Goal: Task Accomplishment & Management: Use online tool/utility

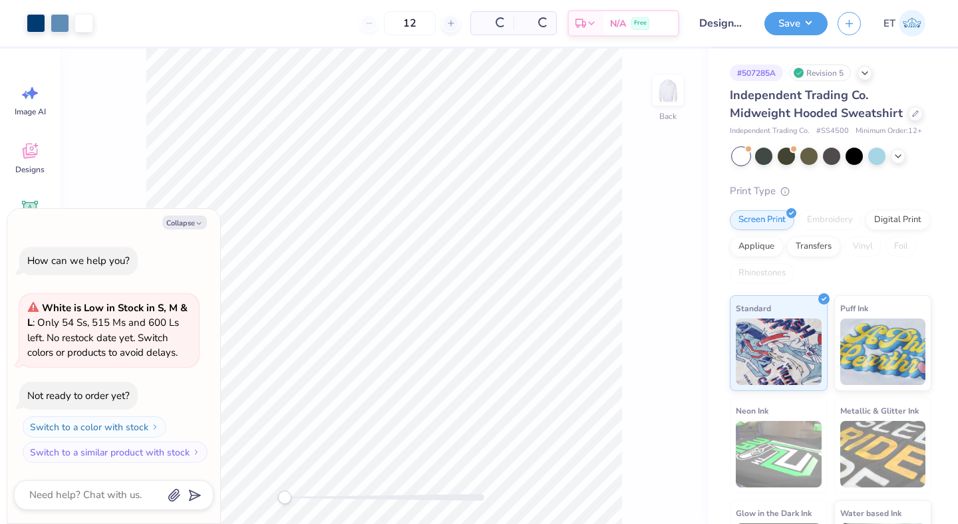
type textarea "x"
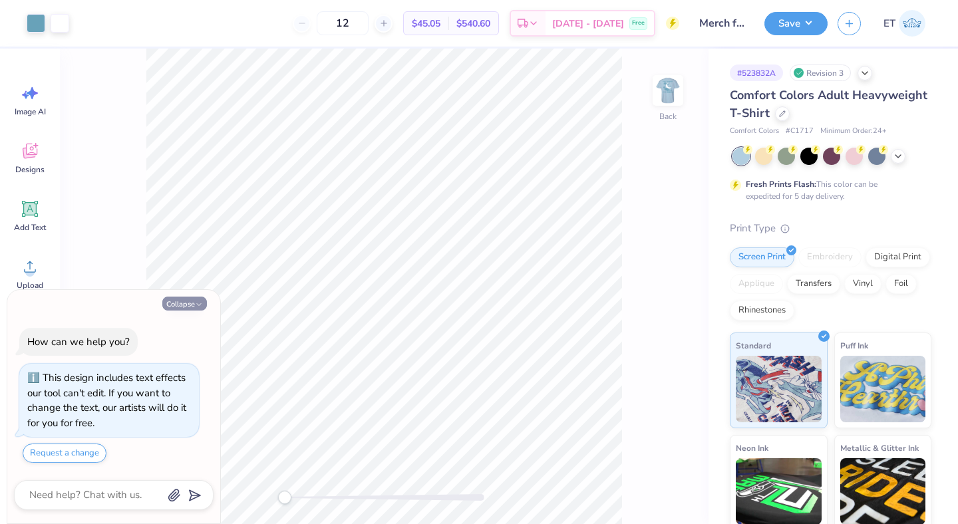
click at [178, 303] on button "Collapse" at bounding box center [184, 304] width 45 height 14
type textarea "x"
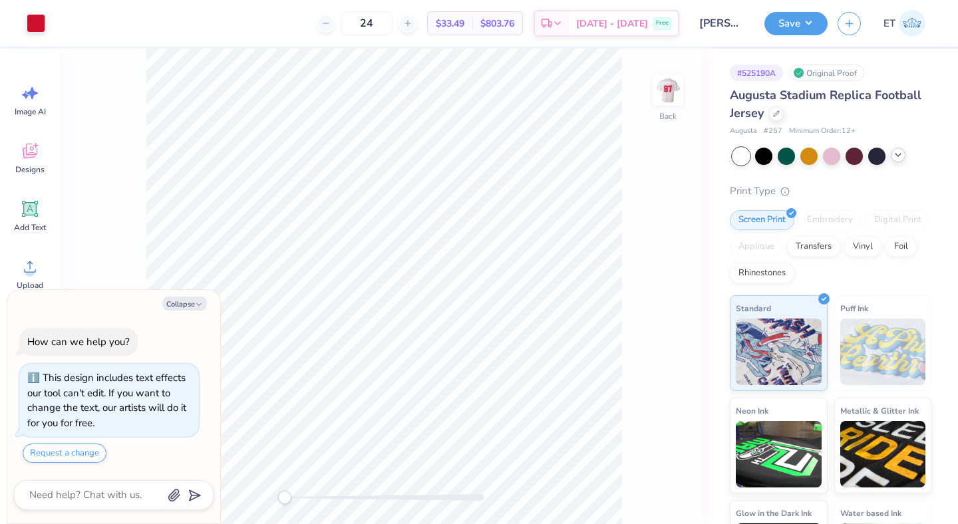
click at [900, 157] on icon at bounding box center [898, 155] width 11 height 11
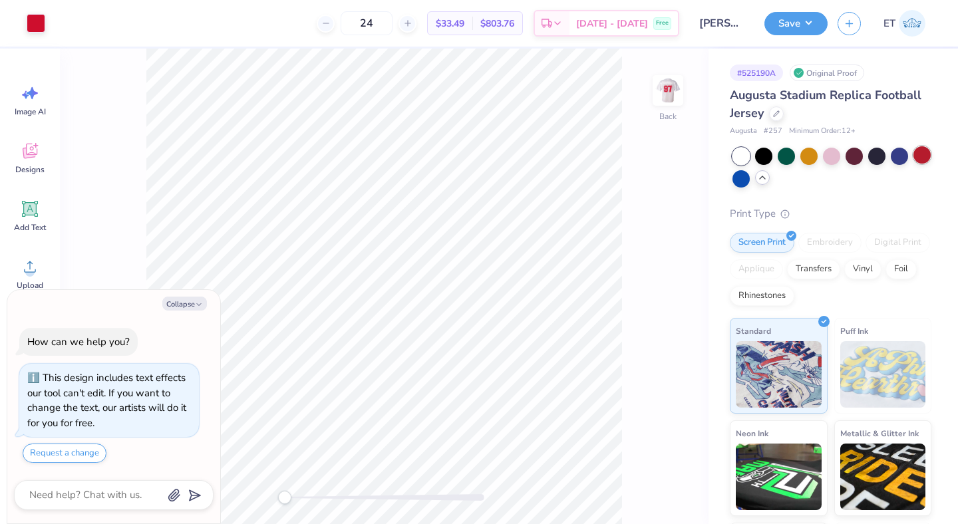
click at [917, 156] on div at bounding box center [921, 154] width 17 height 17
click at [38, 21] on div at bounding box center [36, 22] width 19 height 19
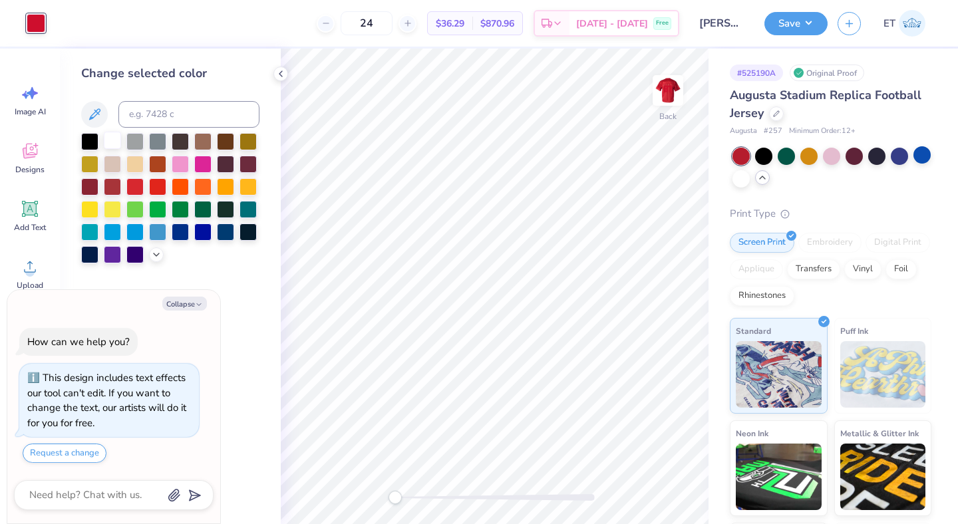
click at [113, 144] on div at bounding box center [112, 140] width 17 height 17
click at [665, 89] on img at bounding box center [667, 90] width 53 height 53
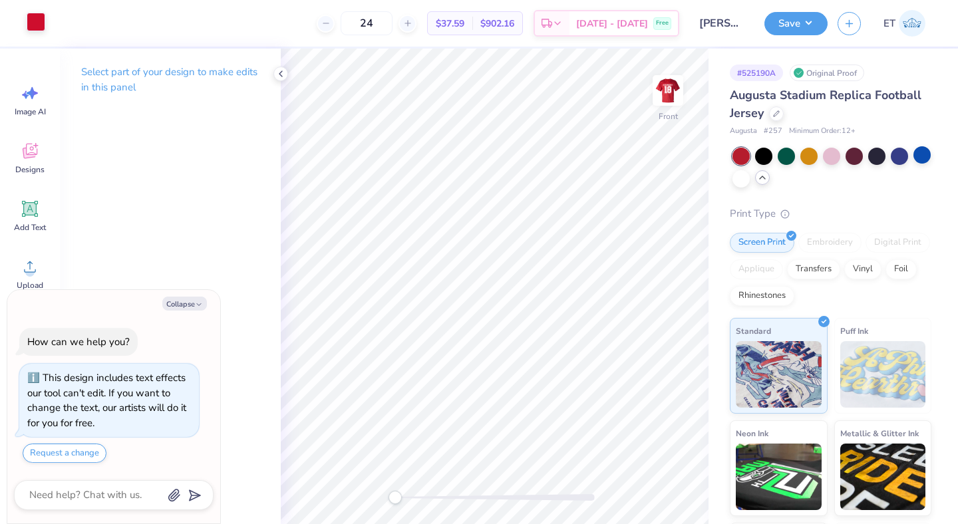
click at [35, 31] on div at bounding box center [36, 22] width 19 height 19
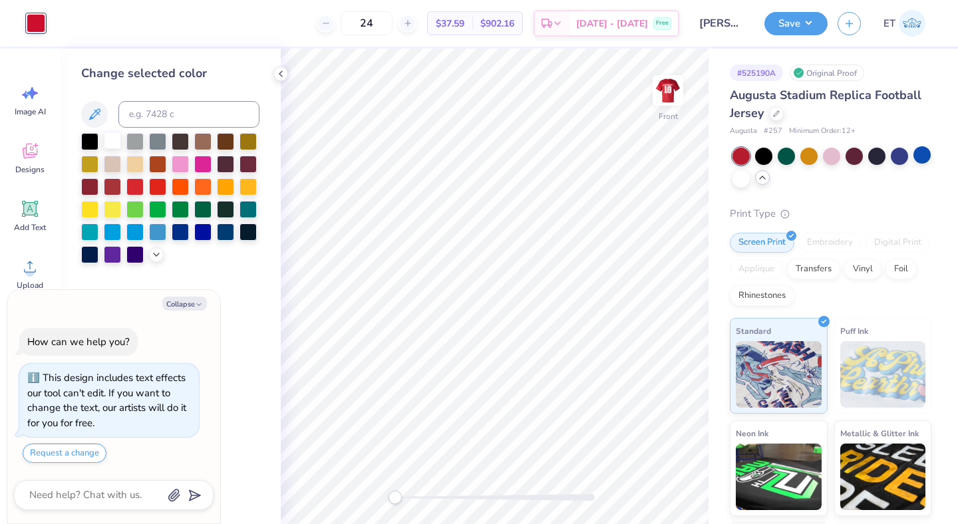
click at [114, 139] on div at bounding box center [112, 140] width 17 height 17
click at [800, 17] on button "Save" at bounding box center [795, 21] width 63 height 23
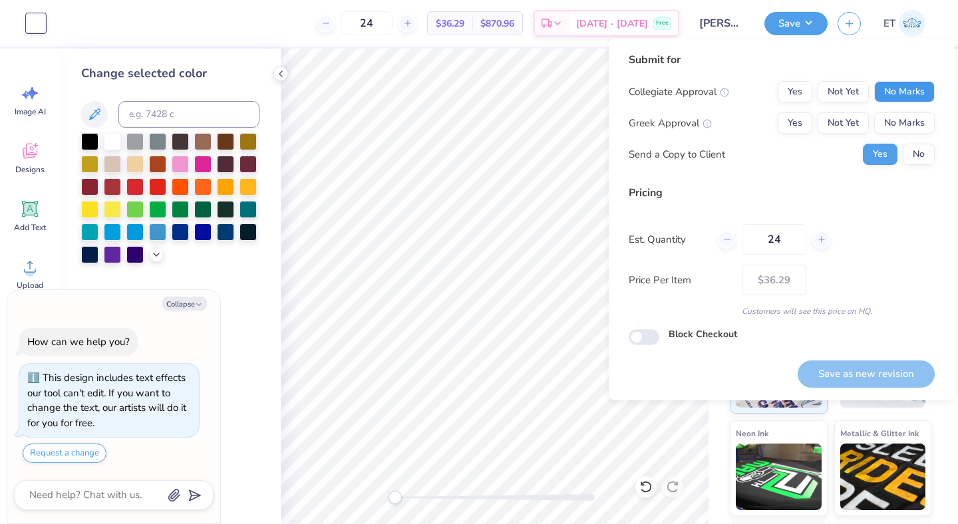
click at [923, 94] on button "No Marks" at bounding box center [904, 91] width 61 height 21
click at [790, 133] on button "Yes" at bounding box center [795, 122] width 35 height 21
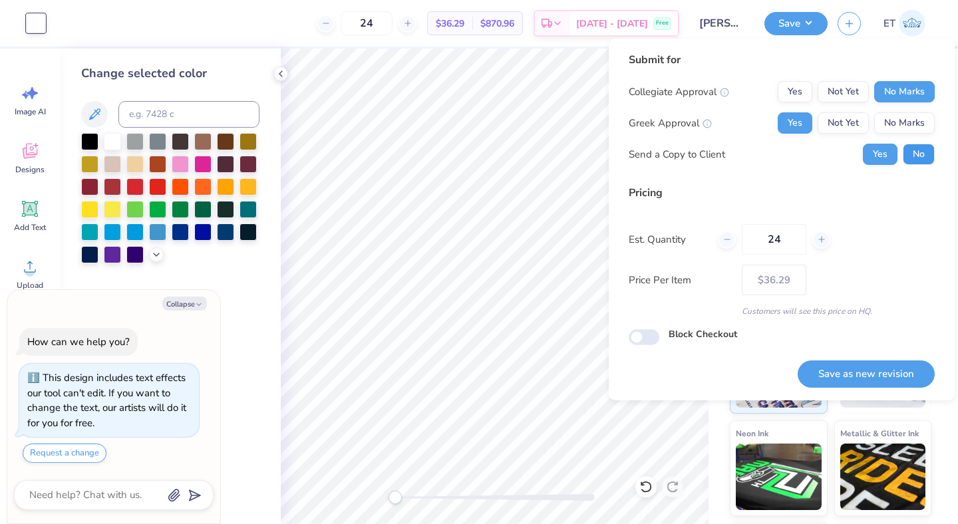
click at [912, 145] on button "No" at bounding box center [919, 154] width 32 height 21
click at [891, 151] on button "Yes" at bounding box center [880, 154] width 35 height 21
click at [860, 371] on button "Save as new revision" at bounding box center [866, 374] width 137 height 27
type textarea "x"
type input "– –"
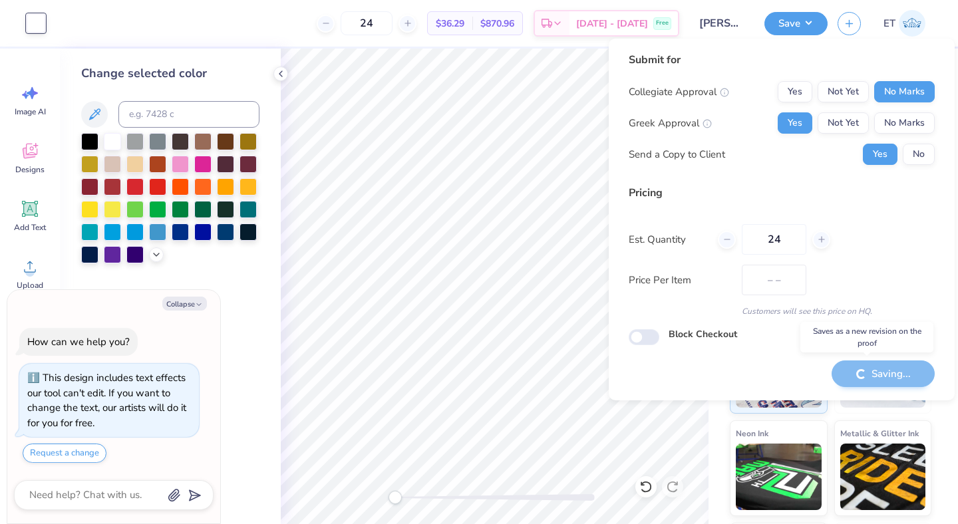
type textarea "x"
type input "$36.29"
type textarea "x"
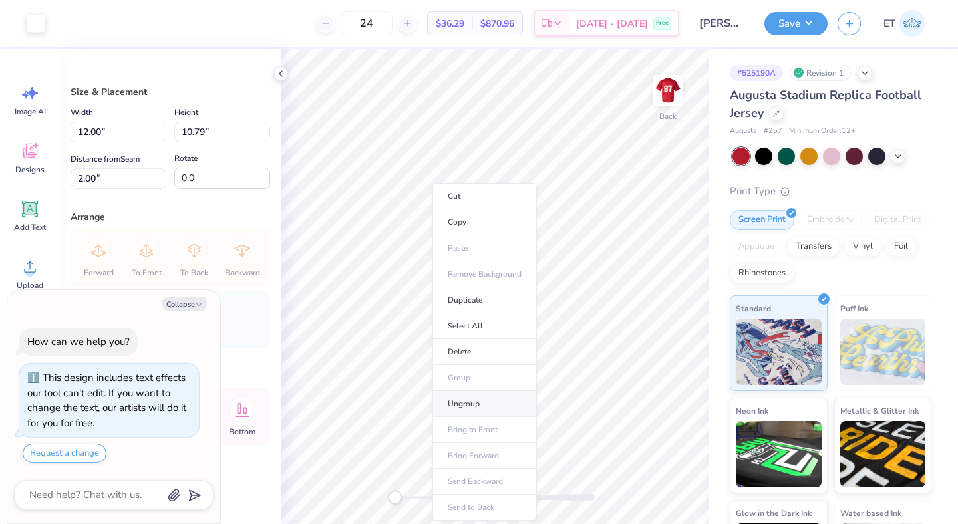
click at [492, 398] on li "Ungroup" at bounding box center [484, 404] width 104 height 26
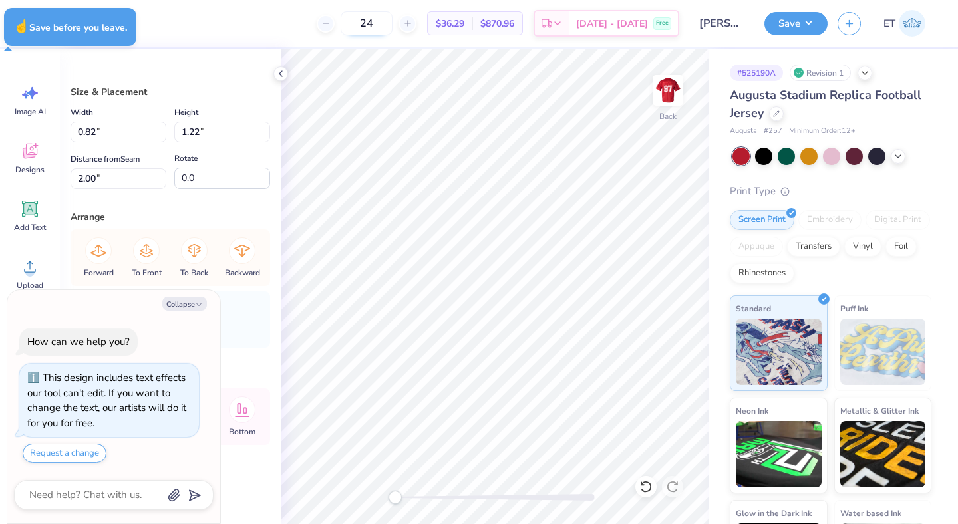
type textarea "x"
